Goal: Task Accomplishment & Management: Use online tool/utility

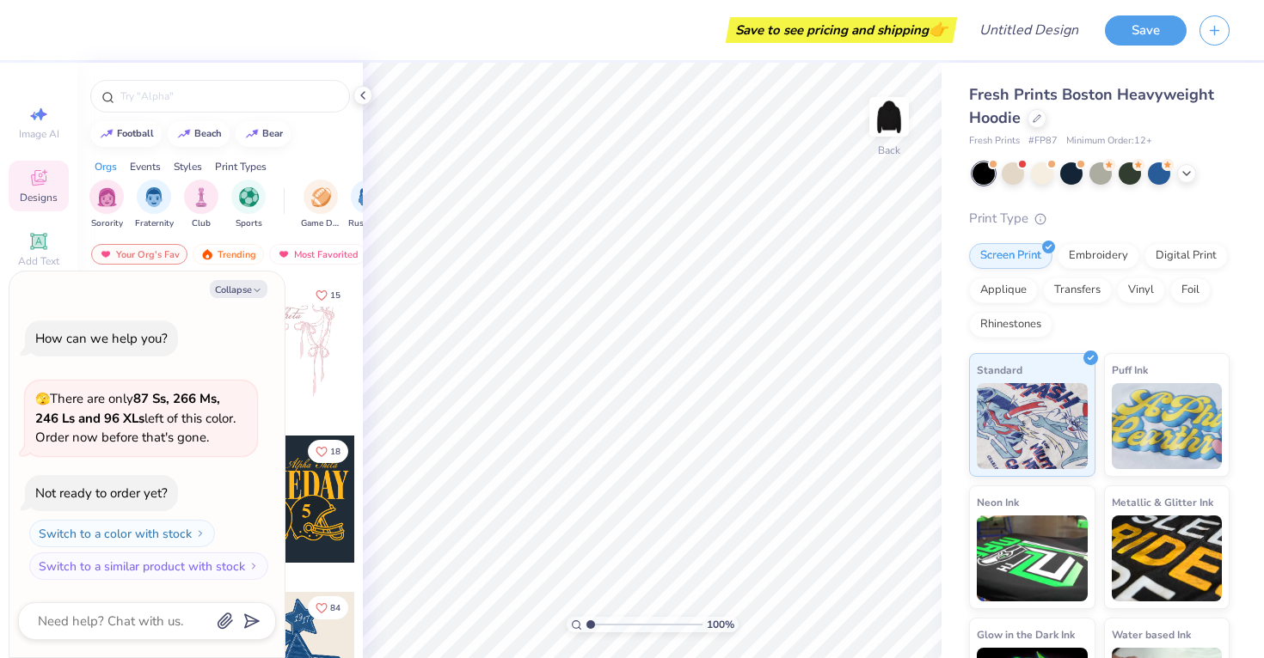
click at [1191, 171] on icon at bounding box center [1186, 174] width 14 height 14
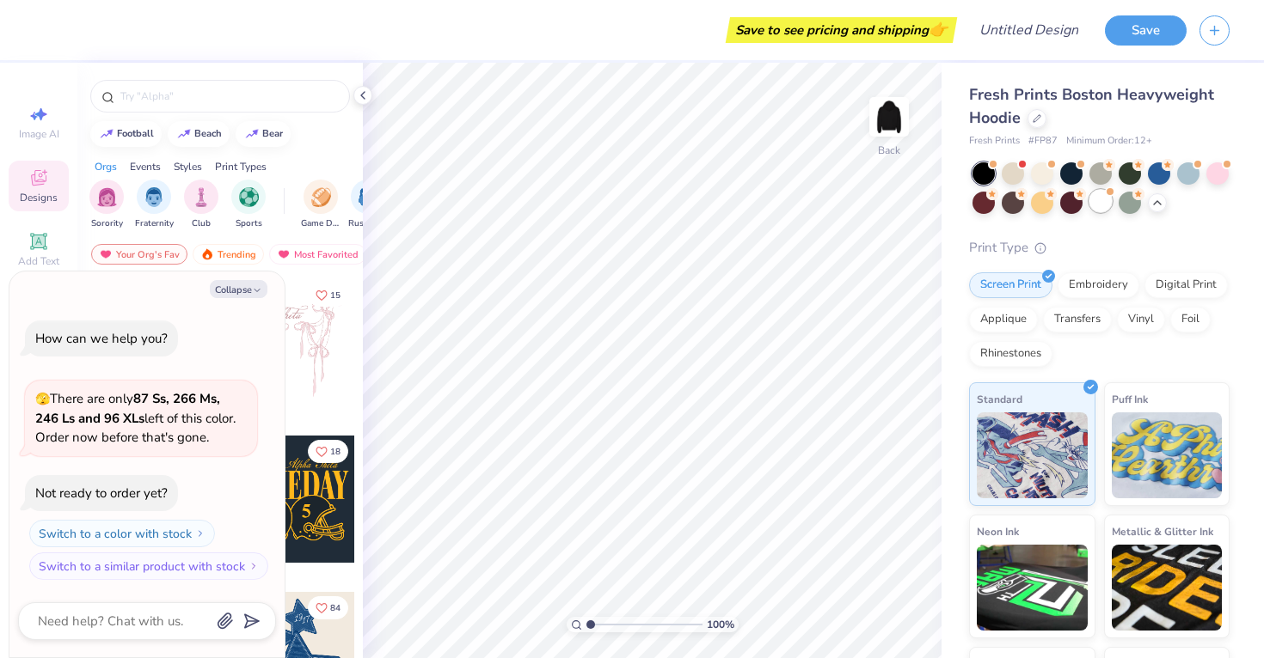
click at [1109, 202] on div at bounding box center [1100, 201] width 22 height 22
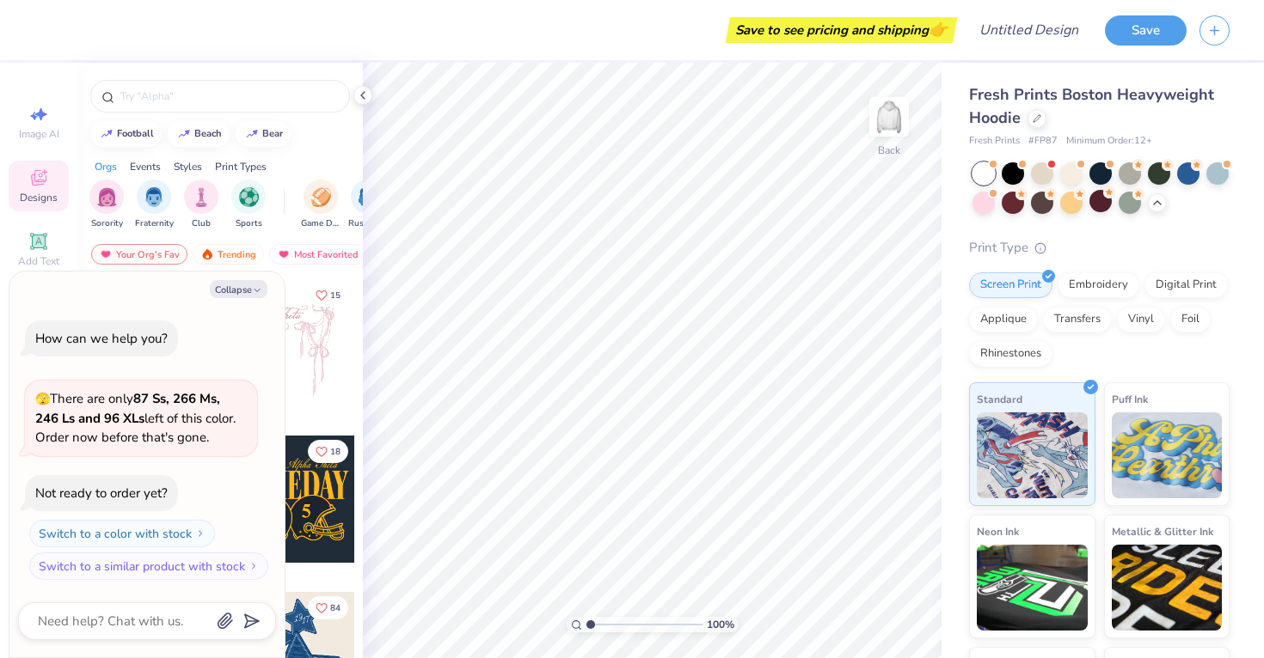
scroll to position [90, 0]
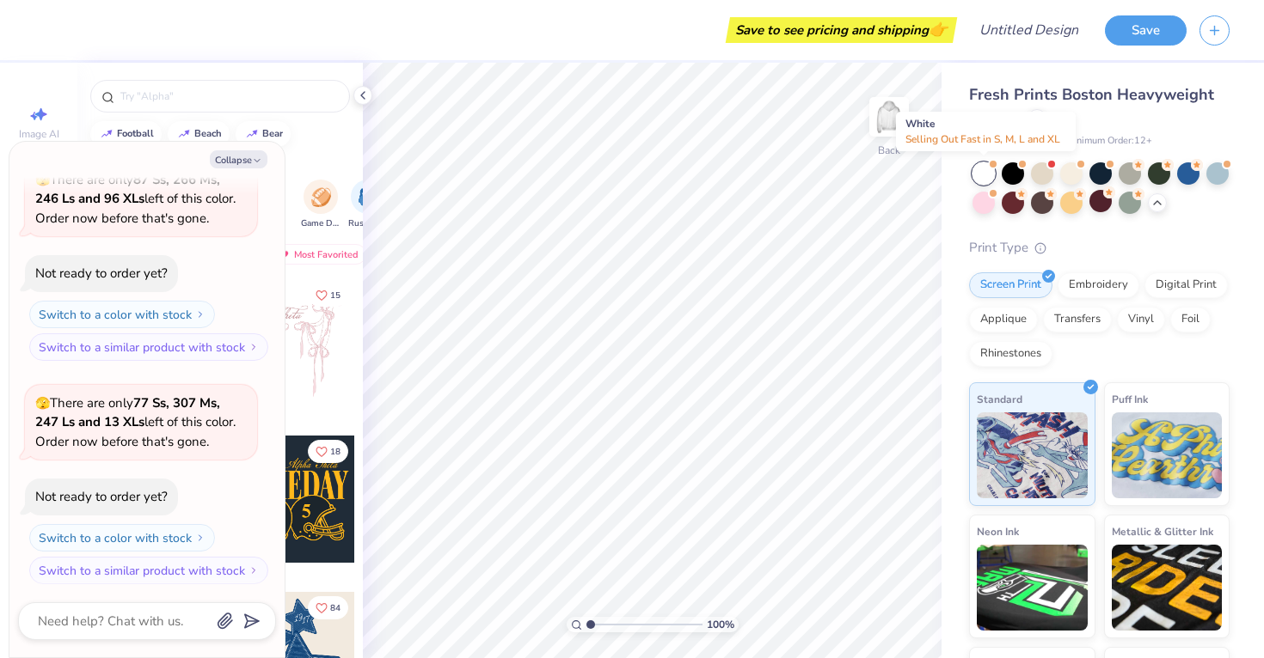
click at [986, 170] on div at bounding box center [983, 173] width 22 height 22
click at [989, 170] on div at bounding box center [983, 173] width 22 height 22
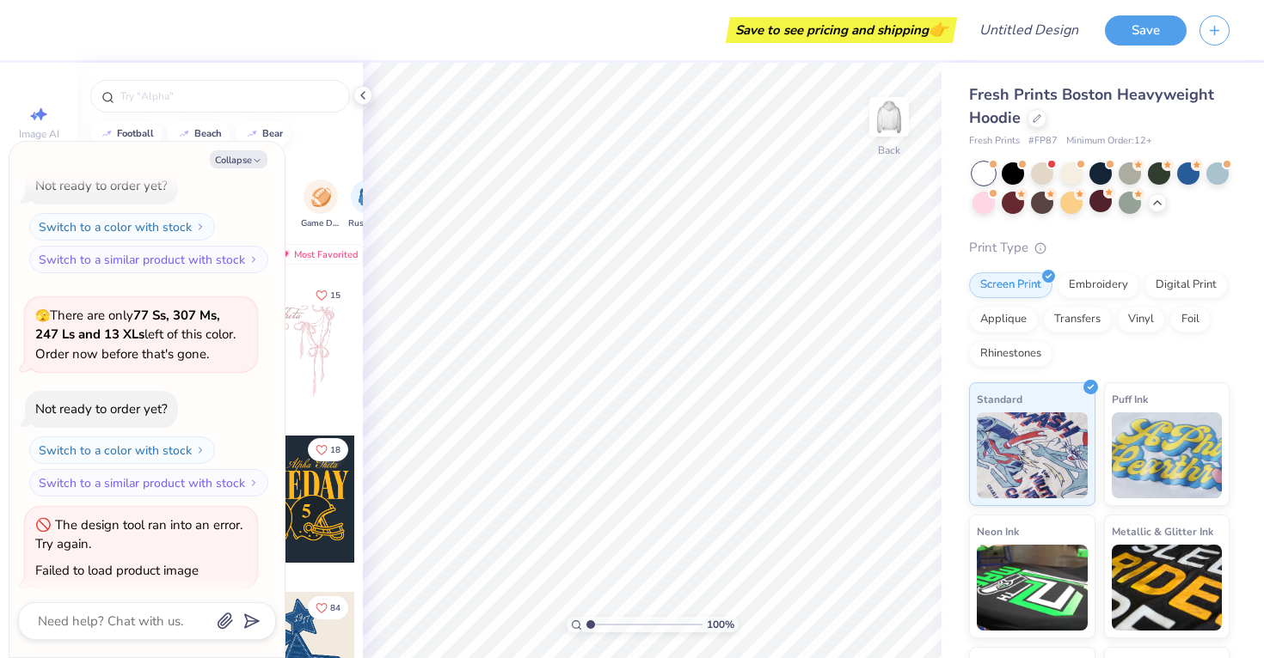
scroll to position [1, 0]
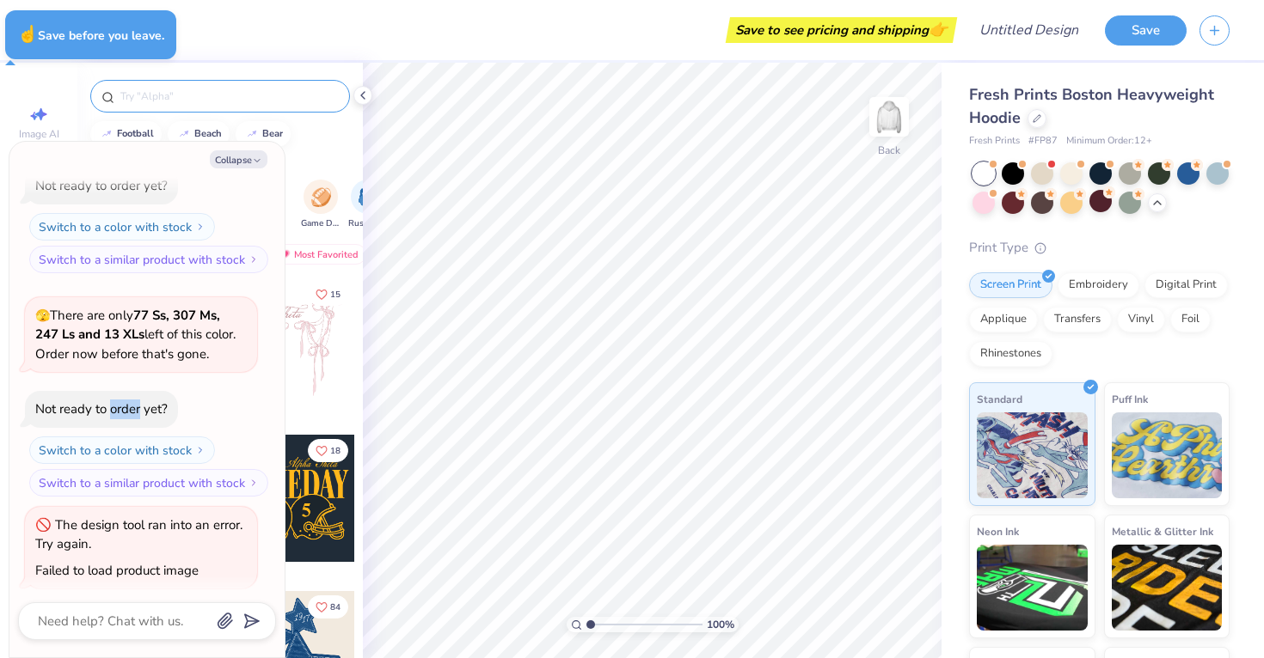
type textarea "x"
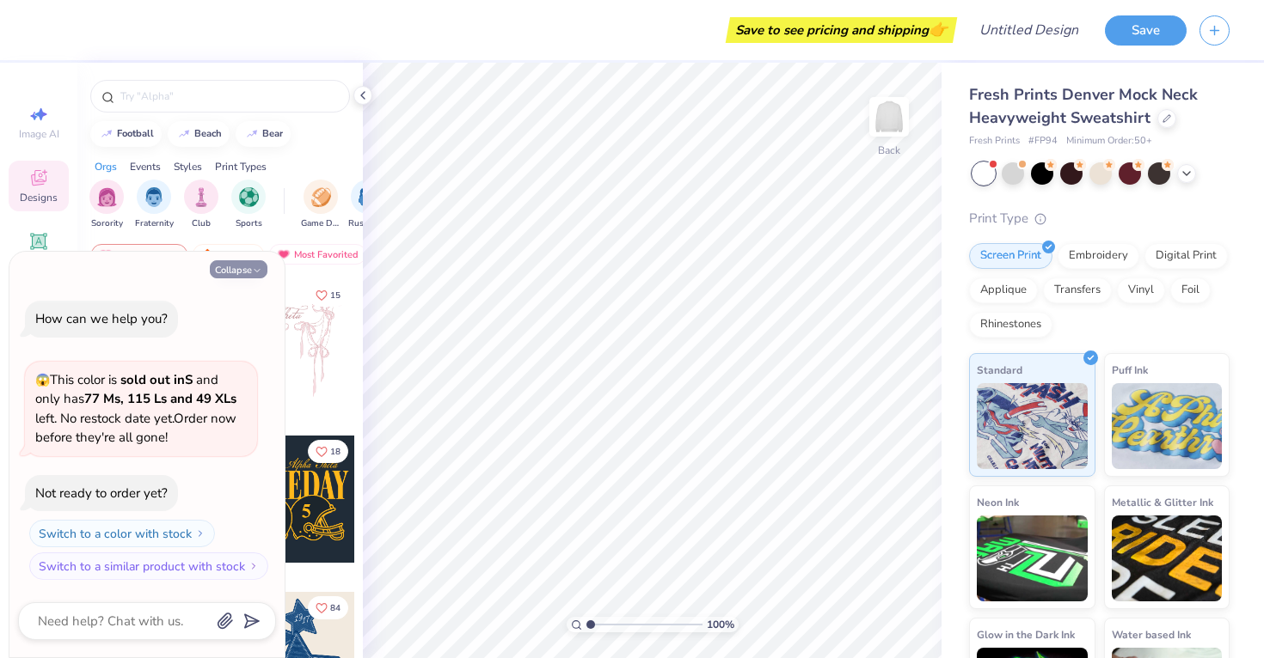
click at [242, 273] on button "Collapse" at bounding box center [239, 269] width 58 height 18
type textarea "x"
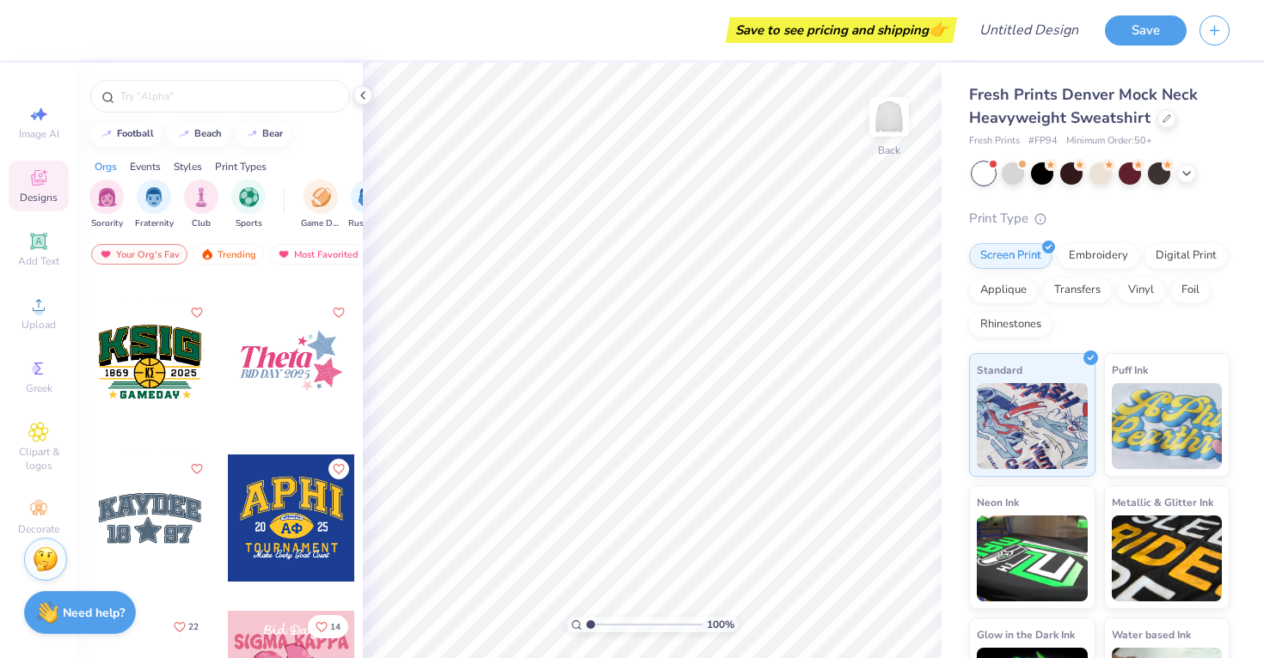
scroll to position [5781, 0]
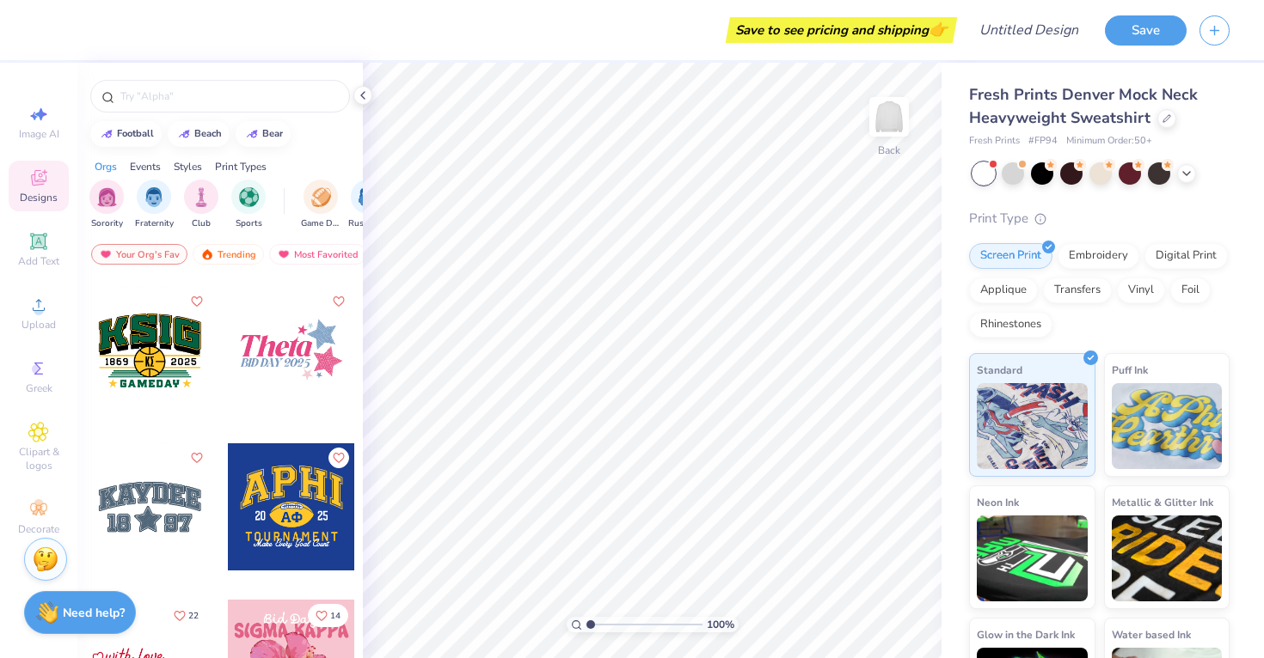
click at [296, 369] on div at bounding box center [291, 350] width 127 height 127
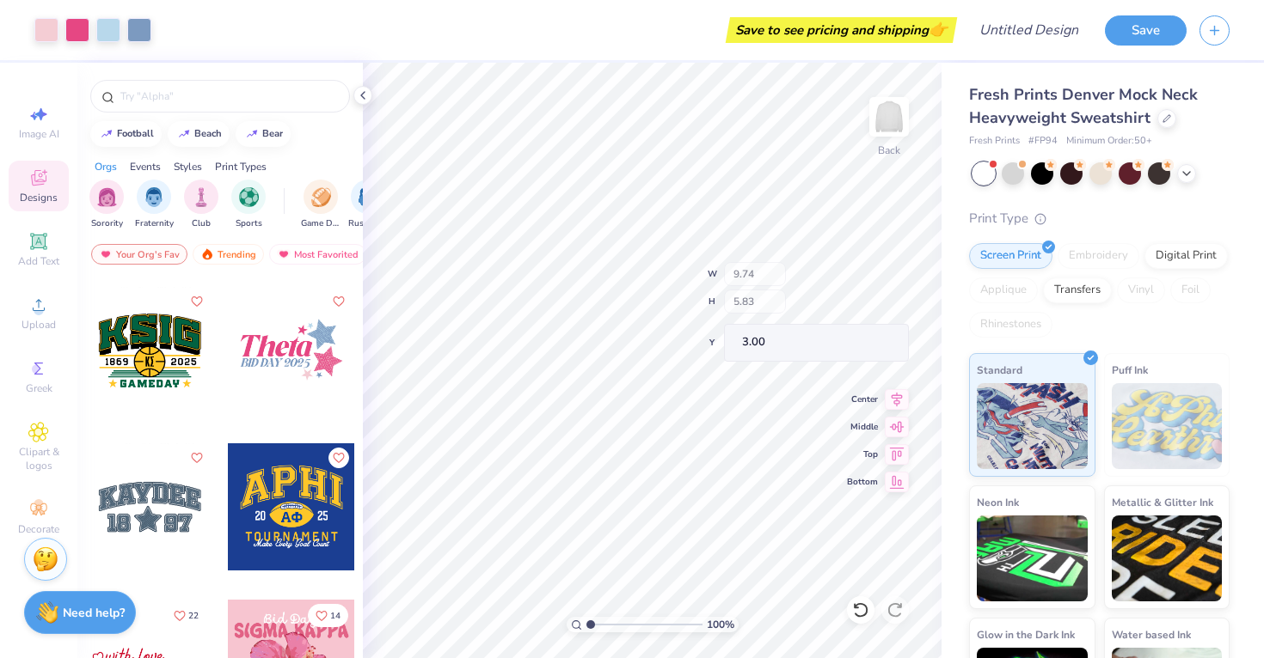
type input "6.85"
type input "2.04"
type input "4.51"
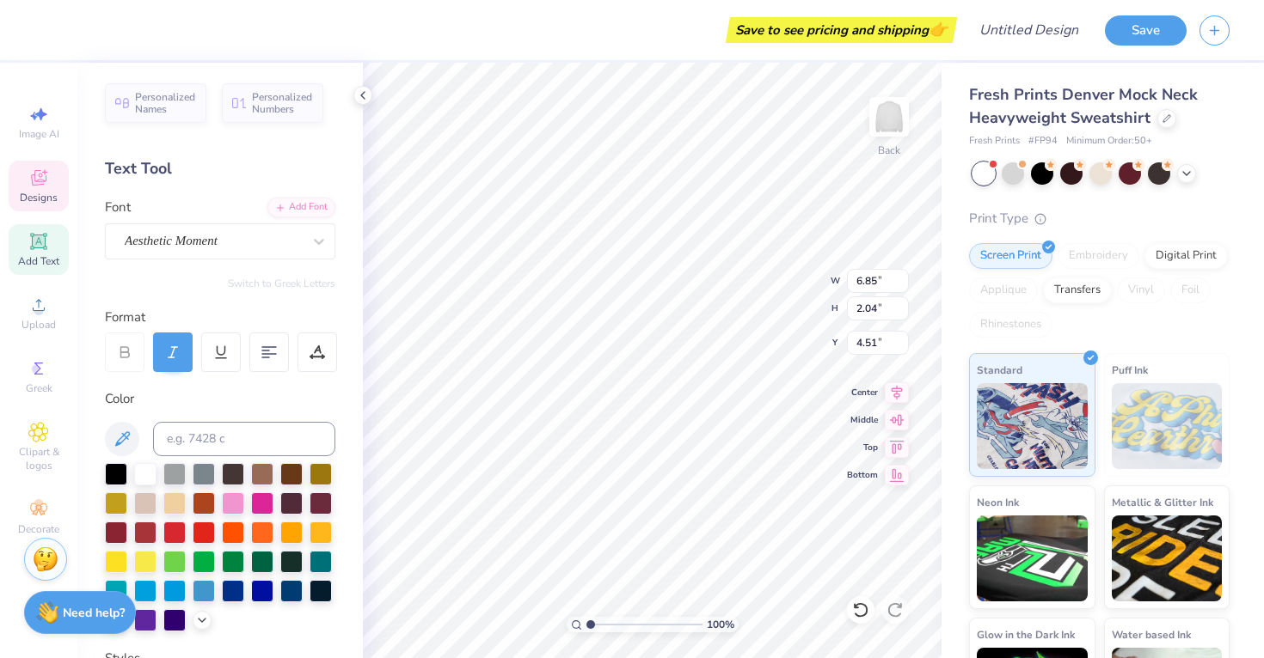
type textarea "c"
type textarea "Class of"
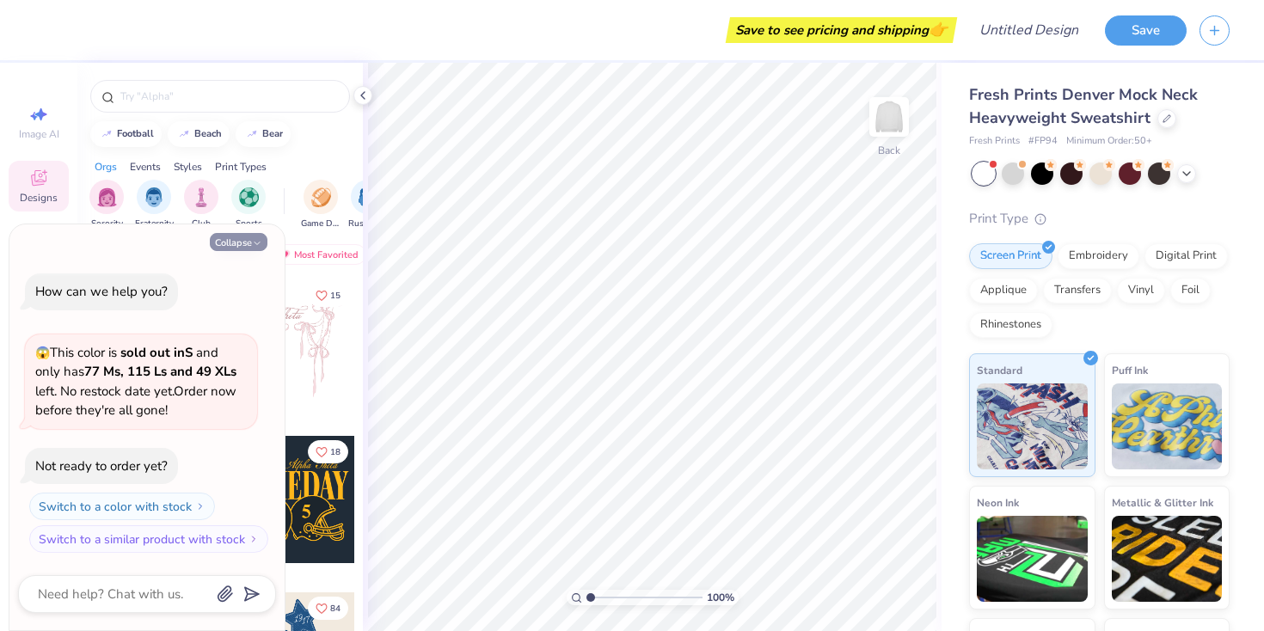
click at [222, 245] on button "Collapse" at bounding box center [239, 242] width 58 height 18
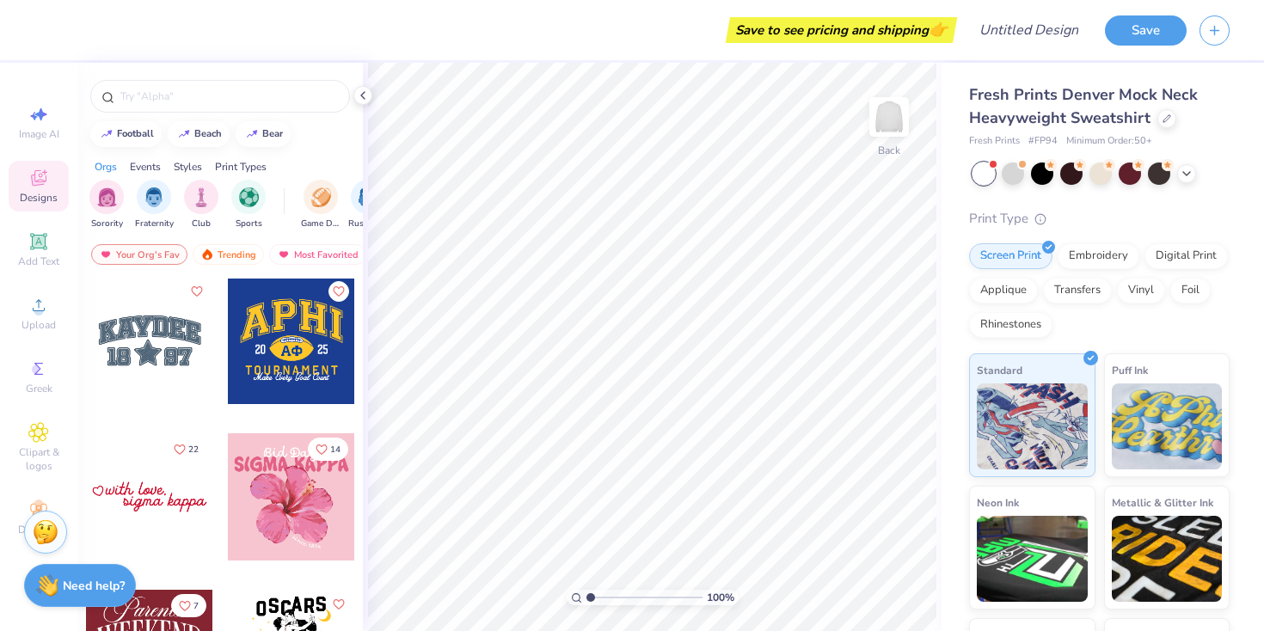
scroll to position [6001, 0]
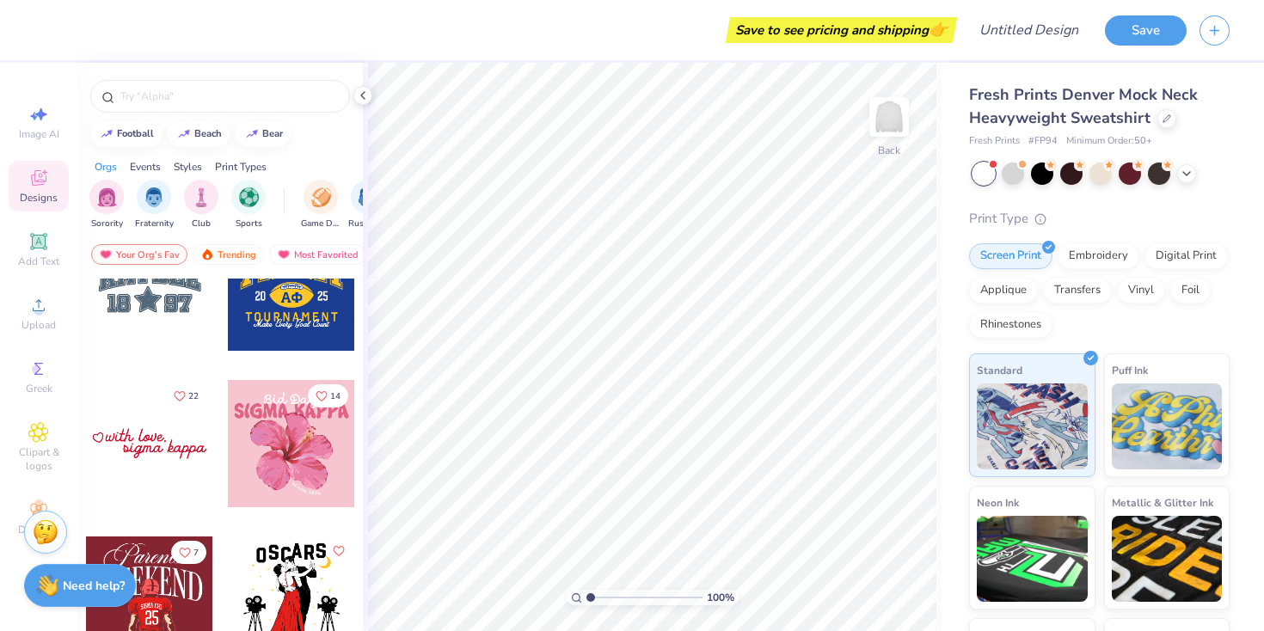
click at [193, 327] on div at bounding box center [149, 286] width 127 height 127
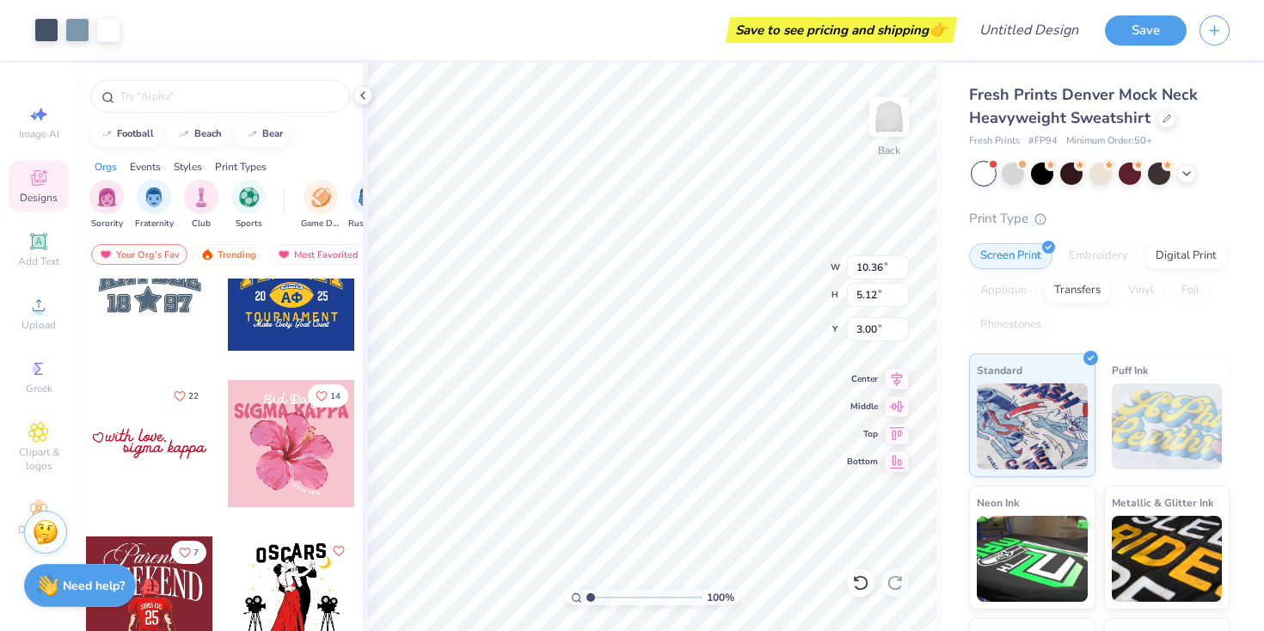
click at [989, 181] on div at bounding box center [983, 173] width 22 height 22
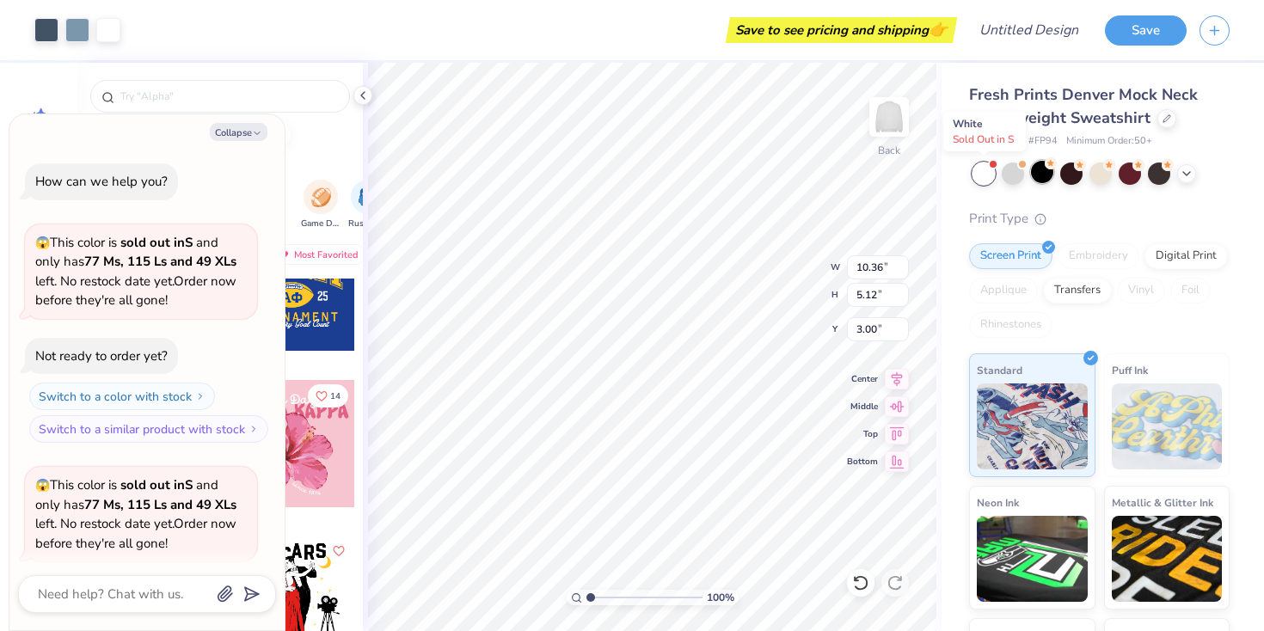
scroll to position [128, 0]
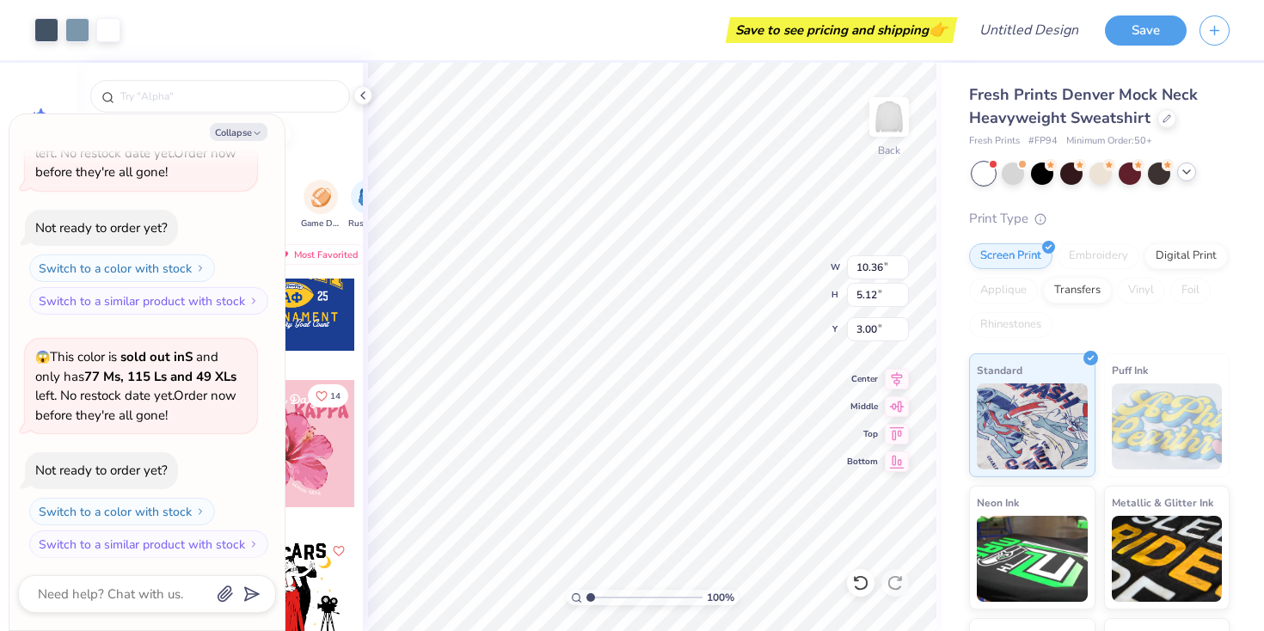
click at [1190, 176] on icon at bounding box center [1186, 172] width 14 height 14
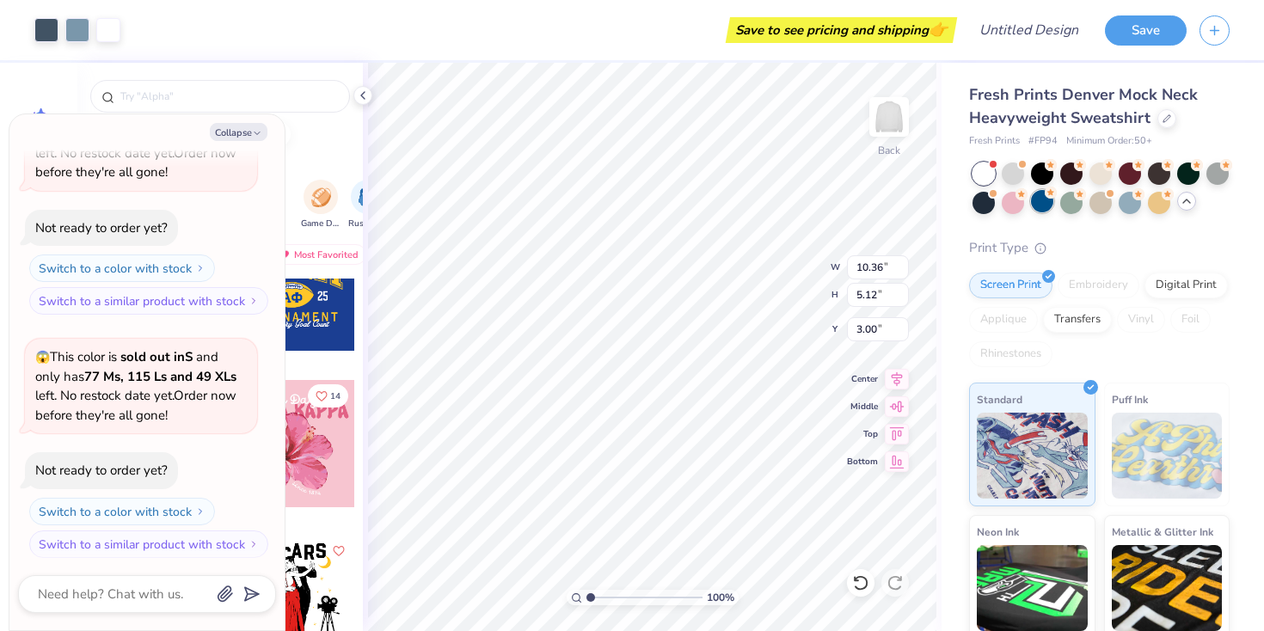
click at [1041, 205] on div at bounding box center [1042, 201] width 22 height 22
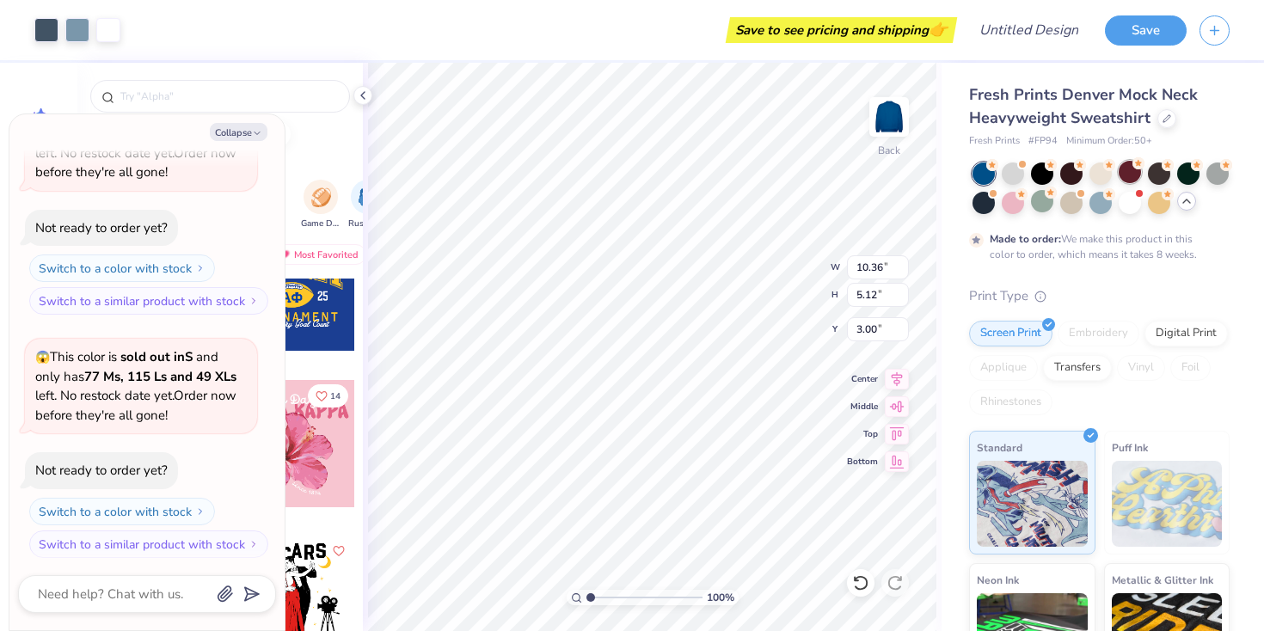
scroll to position [270, 0]
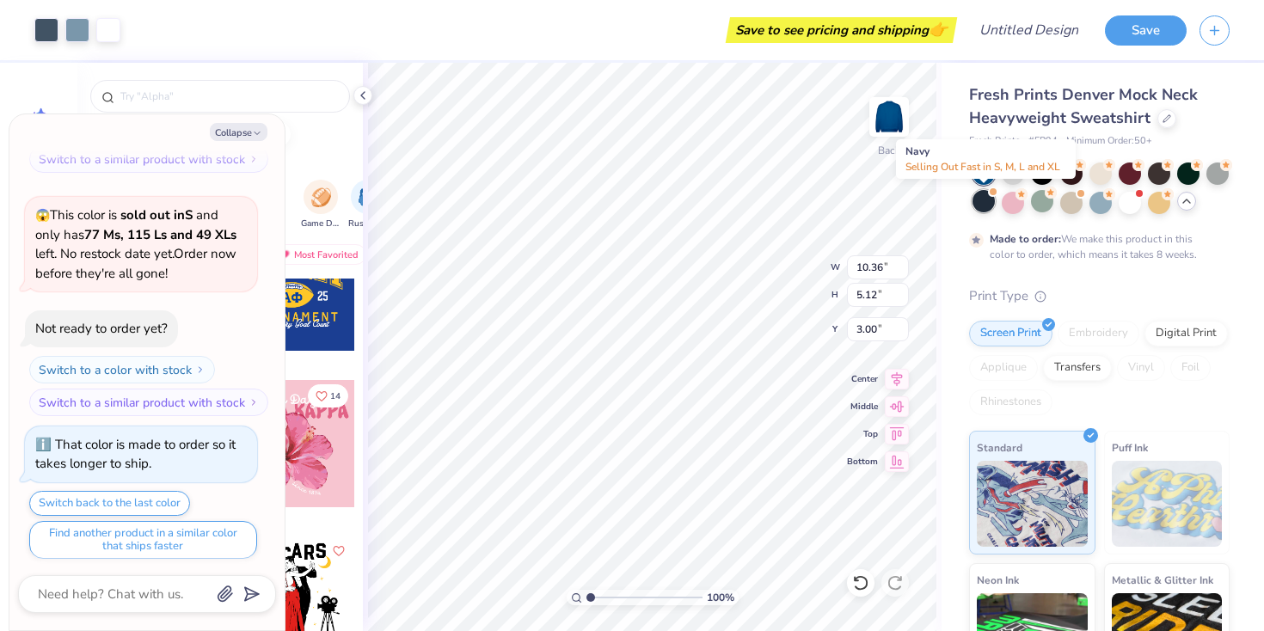
click at [980, 199] on div at bounding box center [983, 201] width 22 height 22
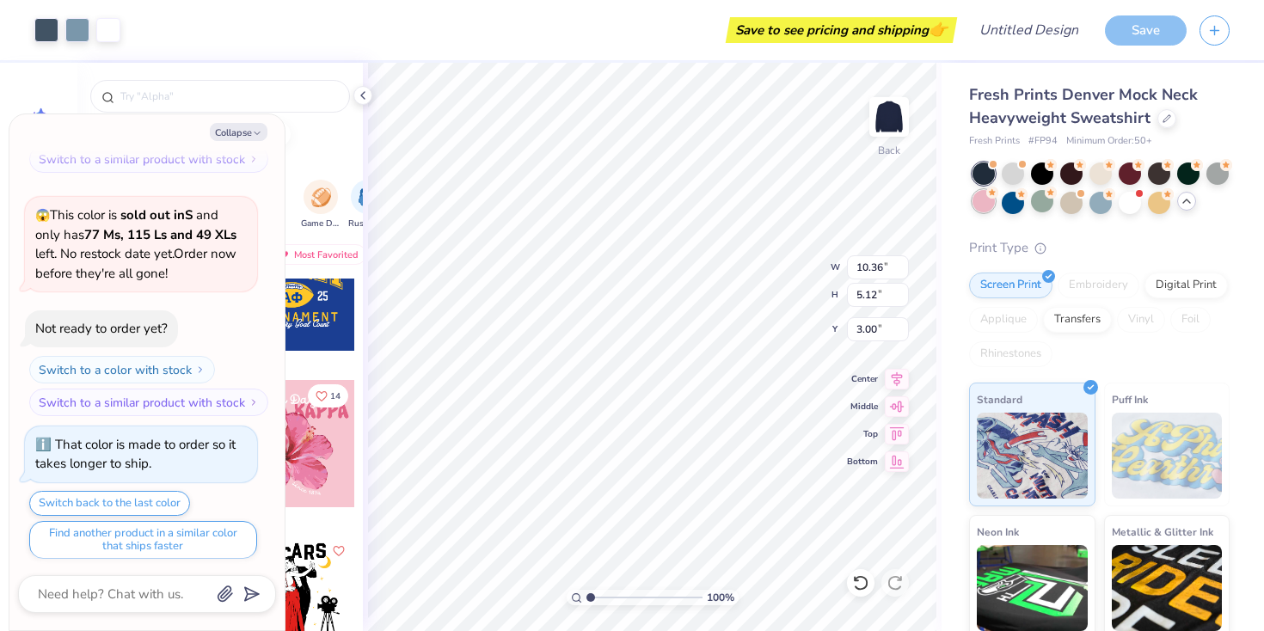
scroll to position [576, 0]
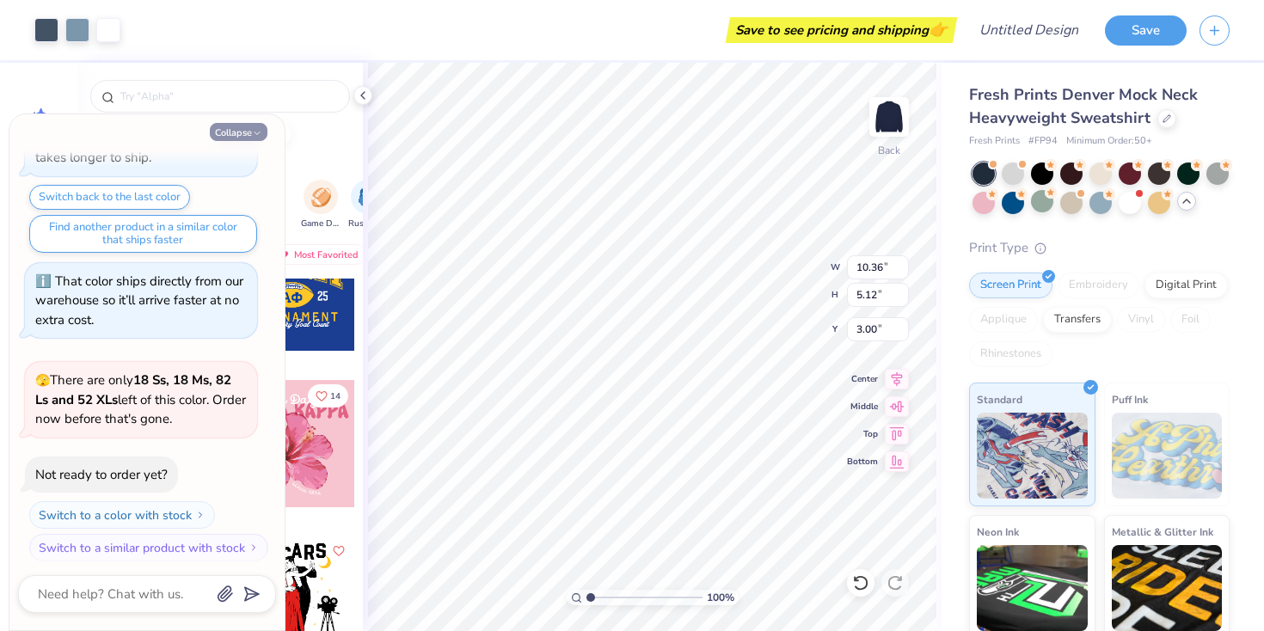
click at [235, 136] on button "Collapse" at bounding box center [239, 132] width 58 height 18
type textarea "x"
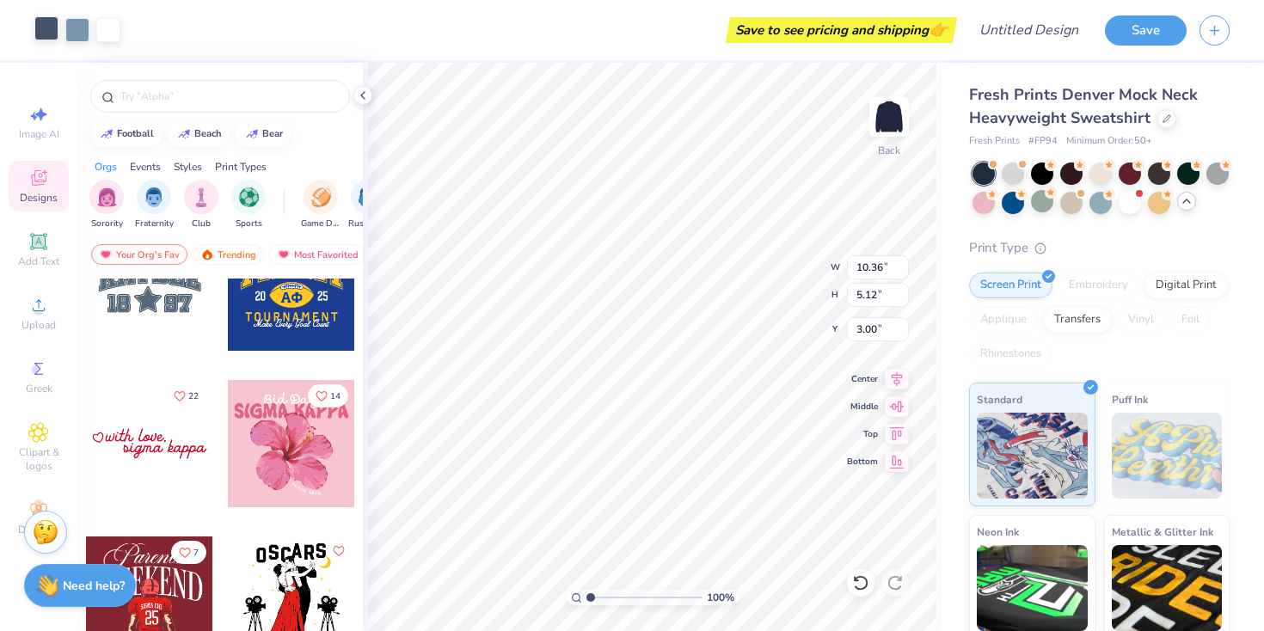
click at [52, 25] on div at bounding box center [46, 28] width 24 height 24
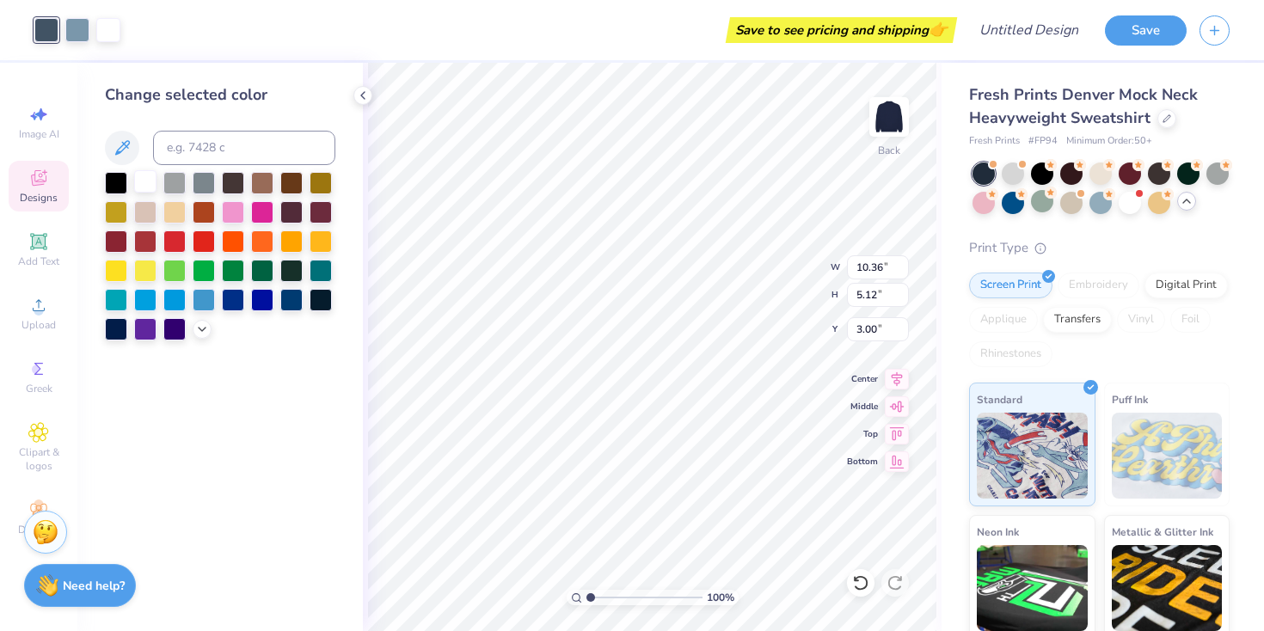
click at [144, 177] on div at bounding box center [145, 181] width 22 height 22
click at [142, 182] on div at bounding box center [145, 183] width 22 height 22
click at [78, 33] on div at bounding box center [77, 28] width 24 height 24
click at [147, 188] on div at bounding box center [145, 181] width 22 height 22
click at [26, 31] on div "Art colors" at bounding box center [29, 30] width 58 height 60
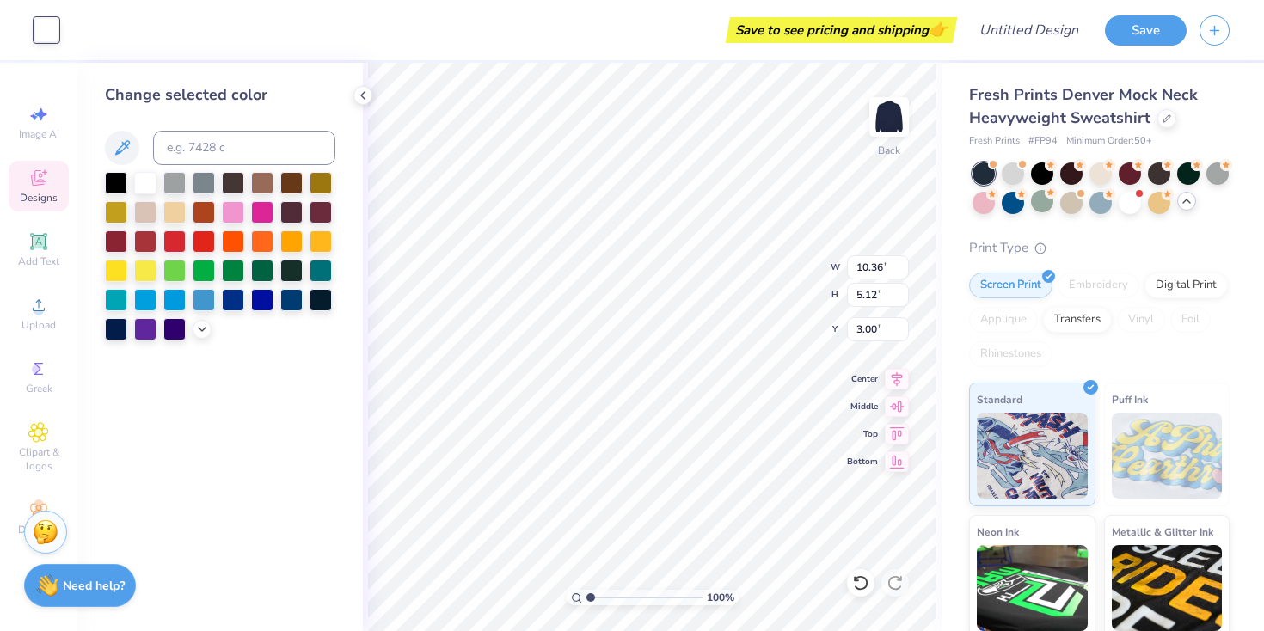
click at [54, 25] on div at bounding box center [46, 30] width 24 height 24
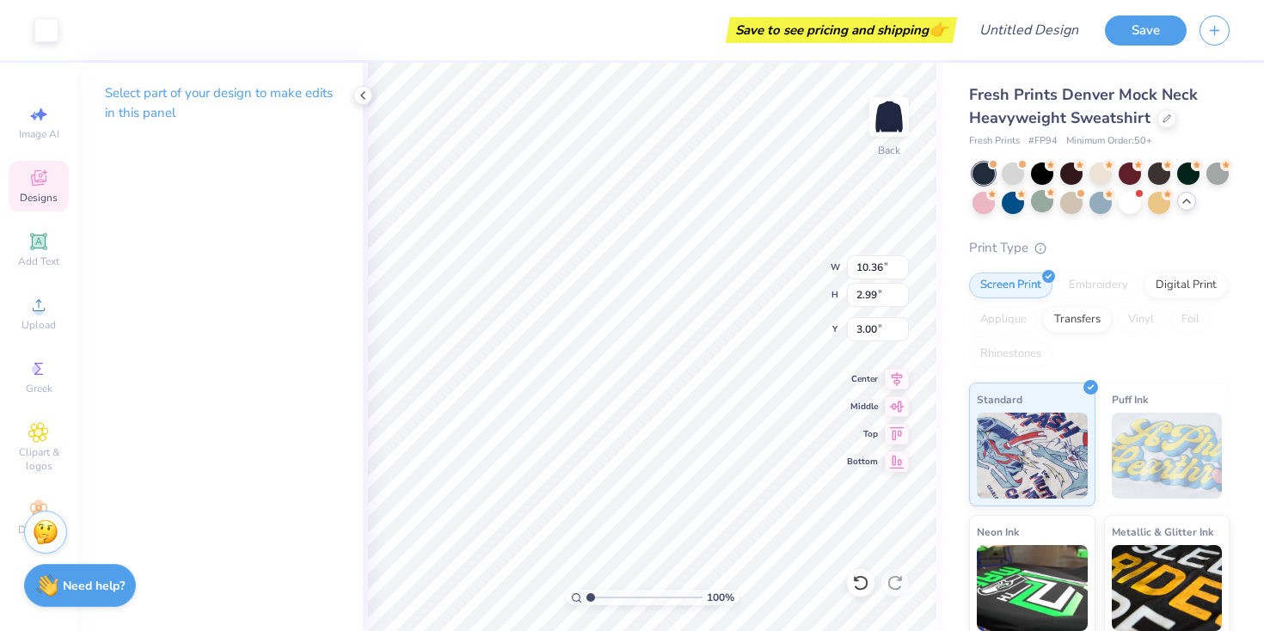
type input "0.21"
type input "0.24"
type input "4.40"
type input "0.04"
type input "0.05"
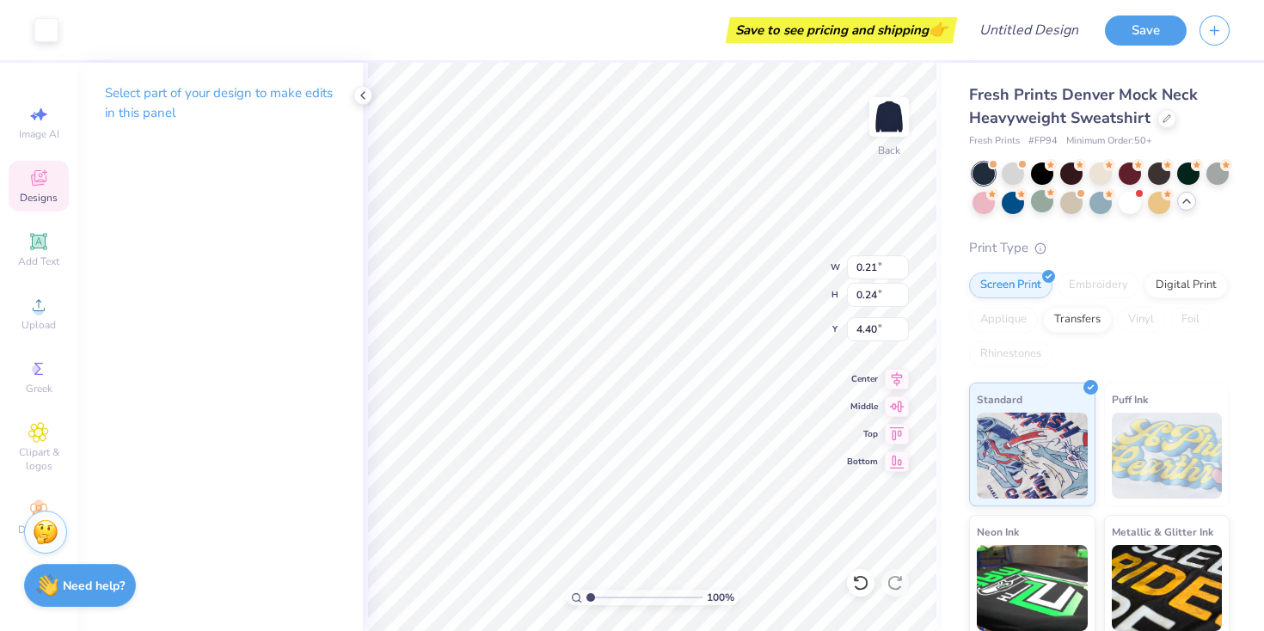
type input "4.18"
type input "0.10"
type input "0.11"
type input "3.46"
type input "1.52"
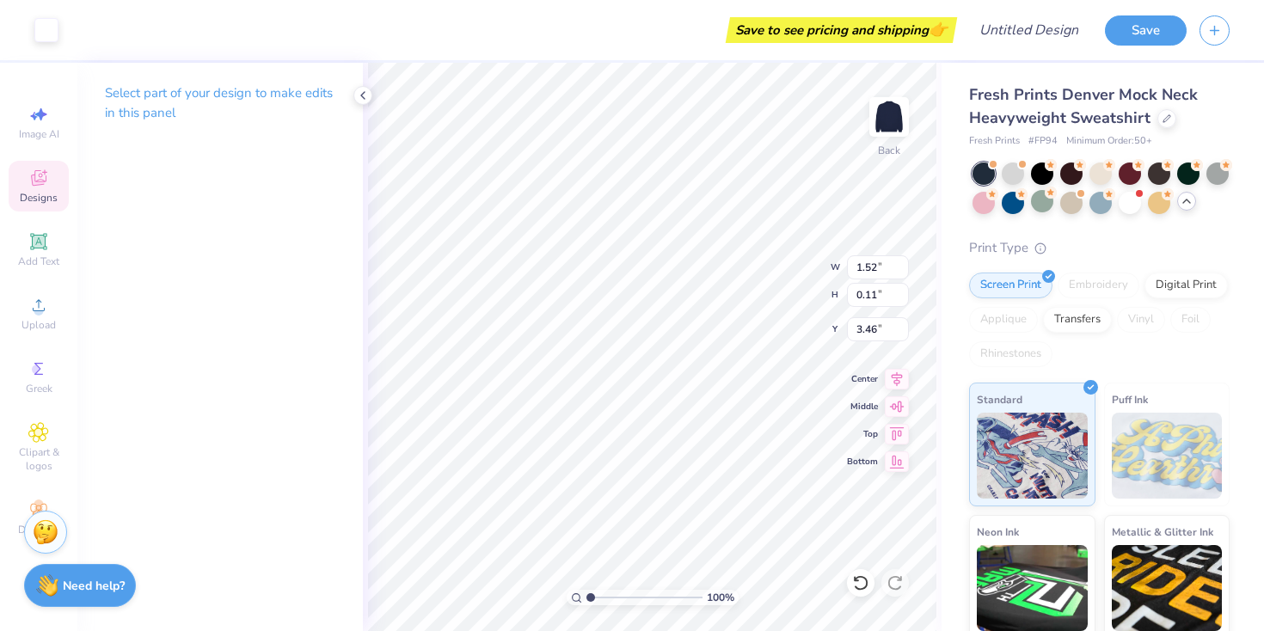
type input "2.32"
type input "3.19"
